Goal: Check status: Check status

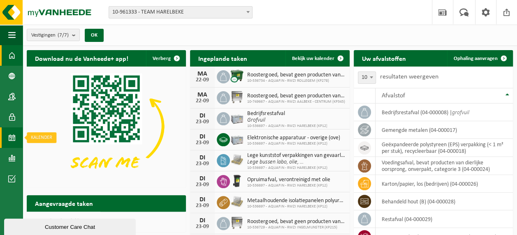
click at [11, 137] on span at bounding box center [11, 137] width 7 height 21
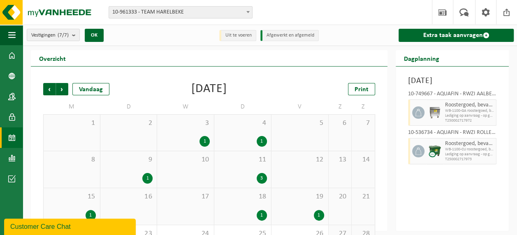
scroll to position [41, 0]
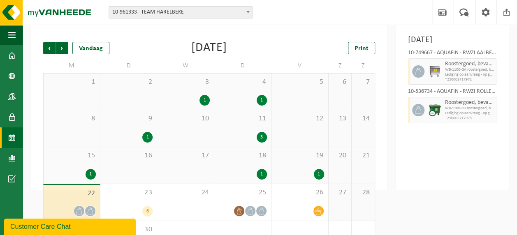
click at [317, 173] on div "1" at bounding box center [319, 174] width 10 height 11
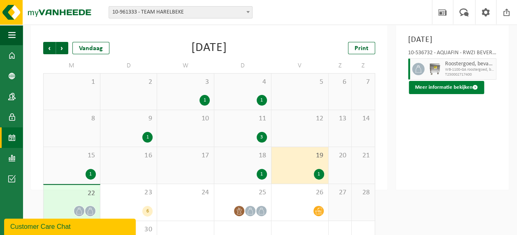
click at [430, 94] on button "Meer informatie bekijken" at bounding box center [446, 87] width 75 height 13
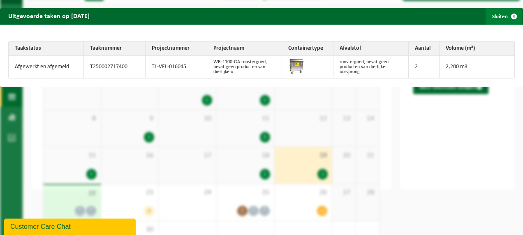
click at [507, 16] on span "button" at bounding box center [514, 16] width 16 height 16
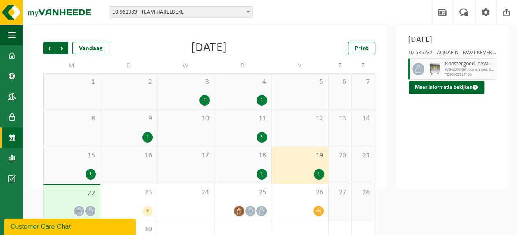
click at [262, 176] on div "1" at bounding box center [262, 174] width 10 height 11
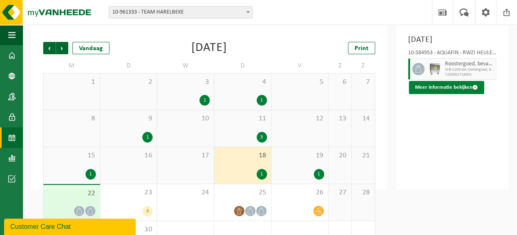
click at [449, 94] on button "Meer informatie bekijken" at bounding box center [446, 87] width 75 height 13
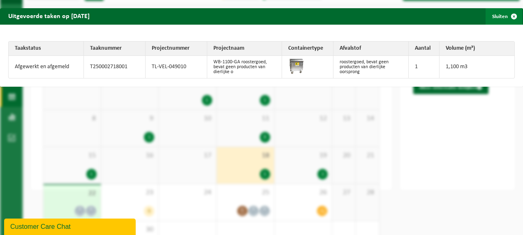
click at [506, 14] on span "button" at bounding box center [514, 16] width 16 height 16
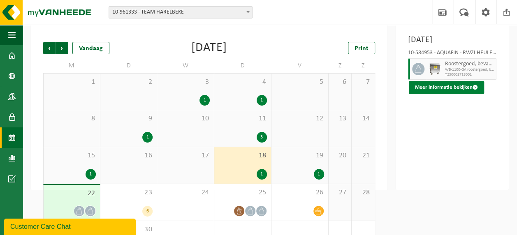
click at [445, 94] on button "Meer informatie bekijken" at bounding box center [446, 87] width 75 height 13
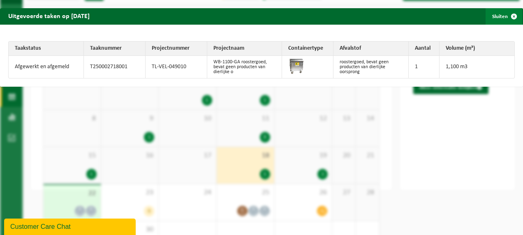
click at [511, 16] on span "button" at bounding box center [514, 16] width 16 height 16
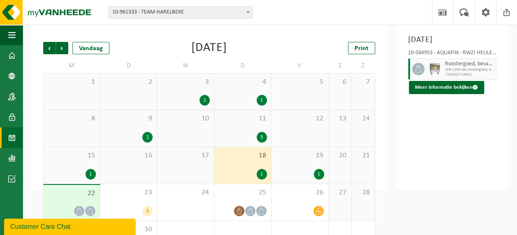
click at [316, 171] on div "1" at bounding box center [319, 174] width 10 height 11
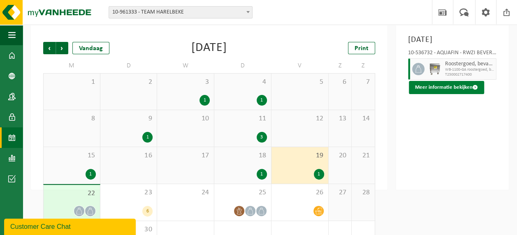
click at [452, 94] on button "Meer informatie bekijken" at bounding box center [446, 87] width 75 height 13
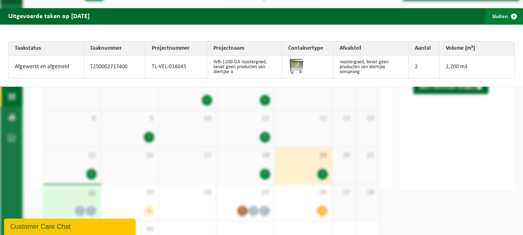
click at [509, 16] on span "button" at bounding box center [514, 16] width 16 height 16
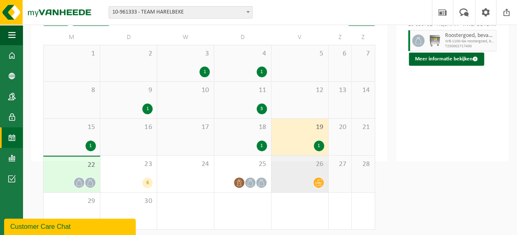
scroll to position [72, 0]
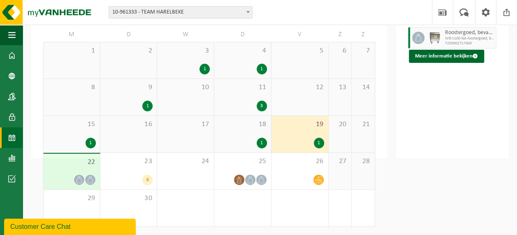
click at [64, 176] on div at bounding box center [72, 179] width 48 height 11
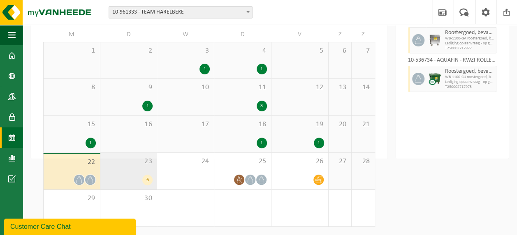
click at [147, 181] on div "6" at bounding box center [147, 180] width 10 height 11
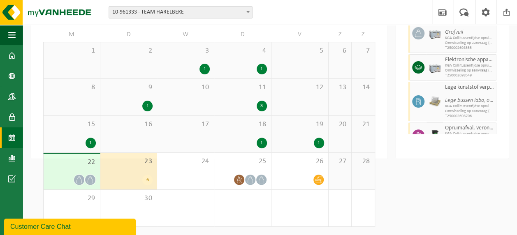
scroll to position [12, 0]
click at [463, 42] on span "KGA Colli tussentijdse opruiming" at bounding box center [463, 39] width 37 height 5
click at [433, 41] on img at bounding box center [434, 35] width 12 height 12
click at [435, 41] on img at bounding box center [434, 35] width 12 height 12
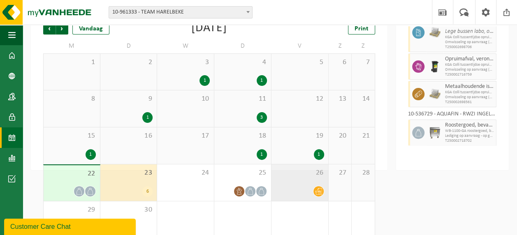
scroll to position [72, 0]
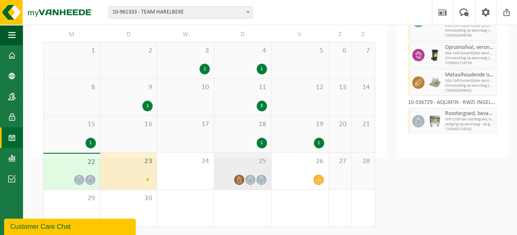
click at [260, 178] on icon at bounding box center [261, 179] width 5 height 7
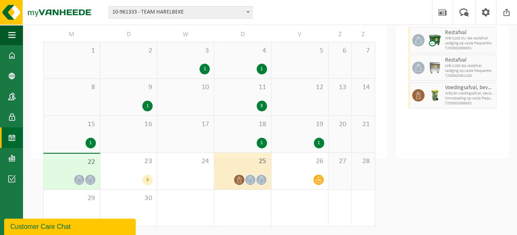
click at [260, 178] on icon at bounding box center [261, 179] width 5 height 7
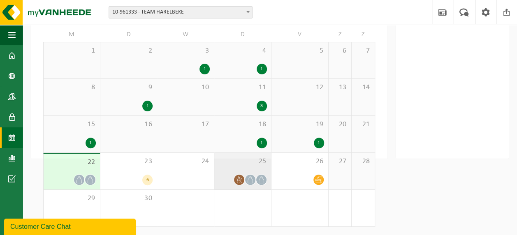
click at [256, 160] on span "25" at bounding box center [242, 161] width 49 height 9
